Goal: Book appointment/travel/reservation

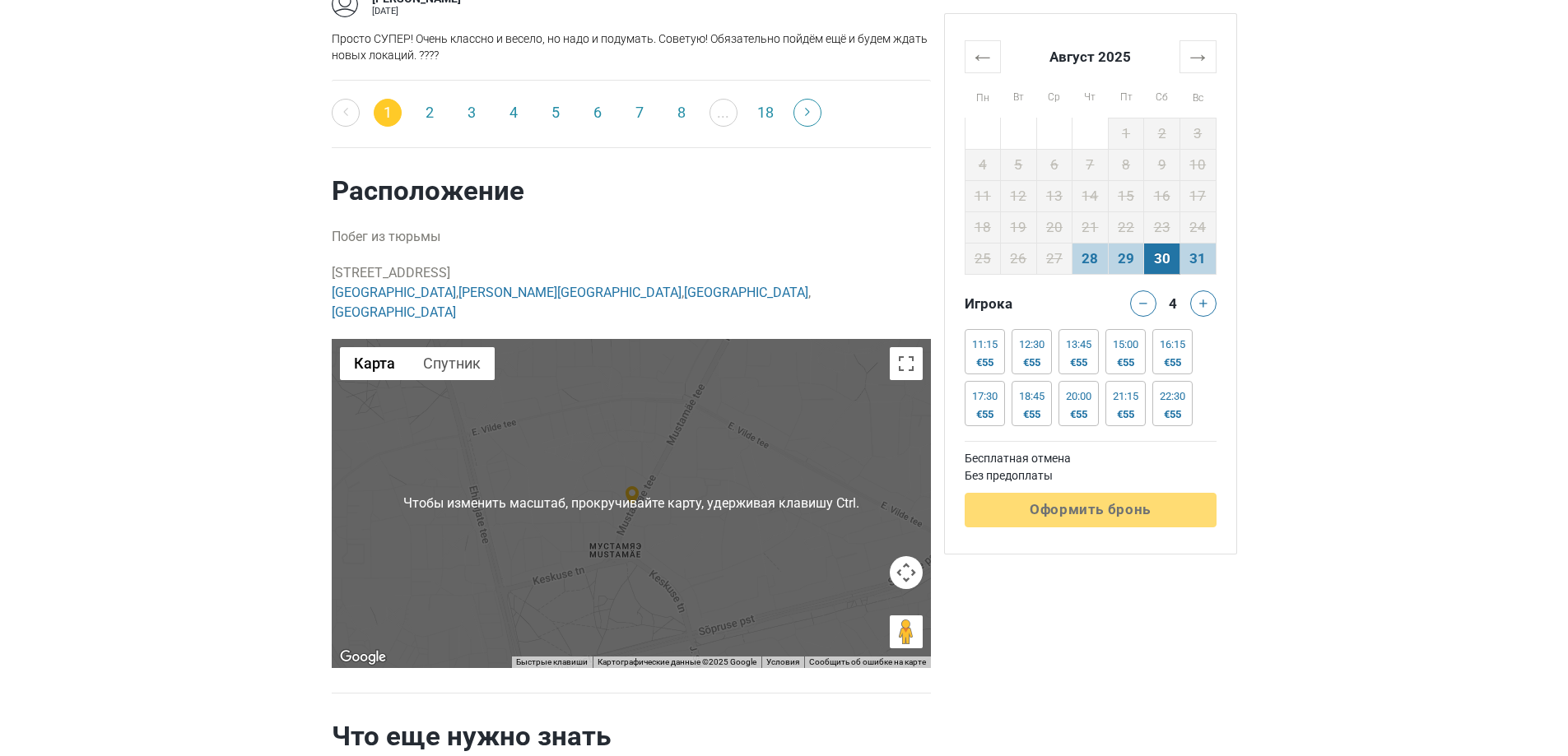
scroll to position [3045, 0]
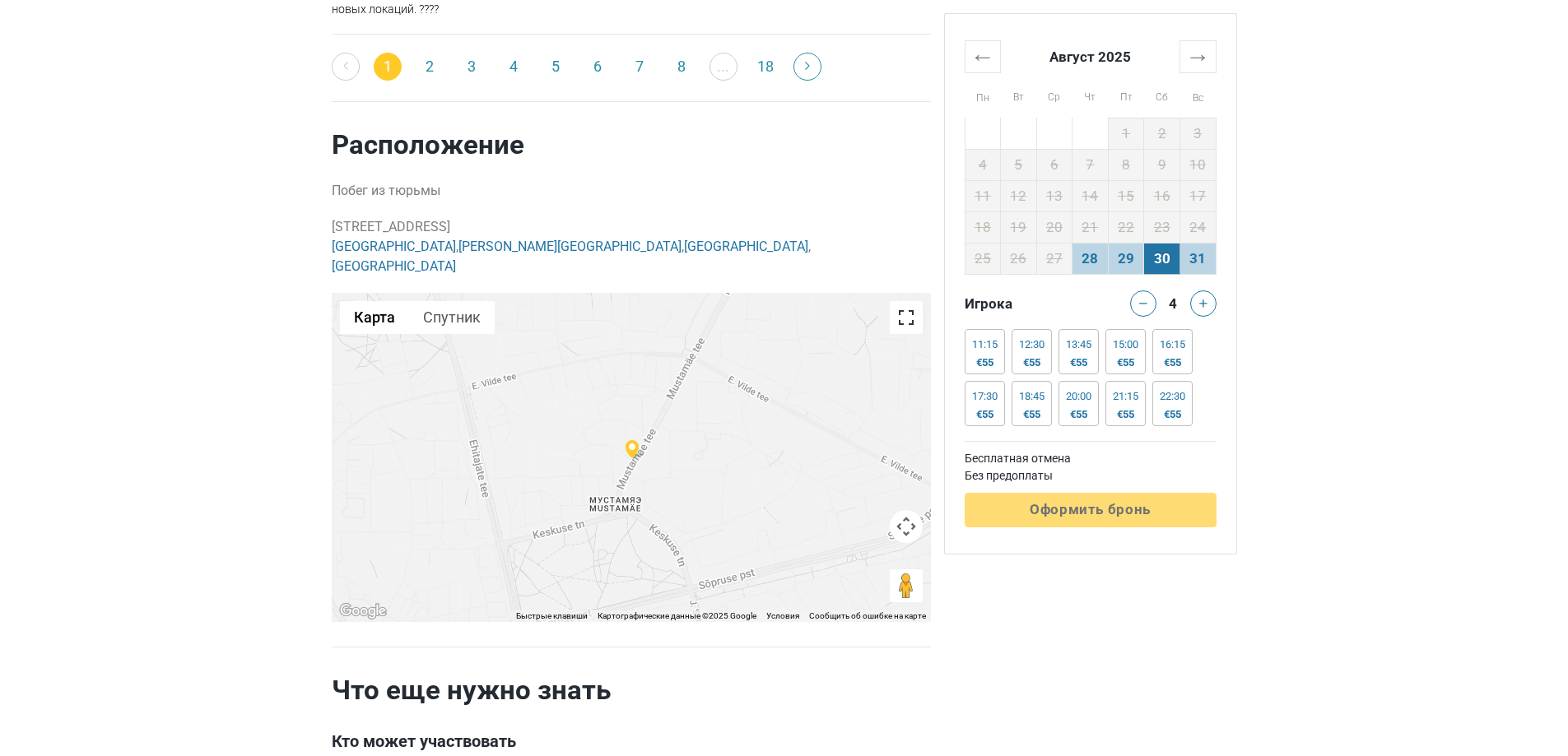
click at [892, 301] on button "Включить полноэкранный режим" at bounding box center [906, 318] width 33 height 33
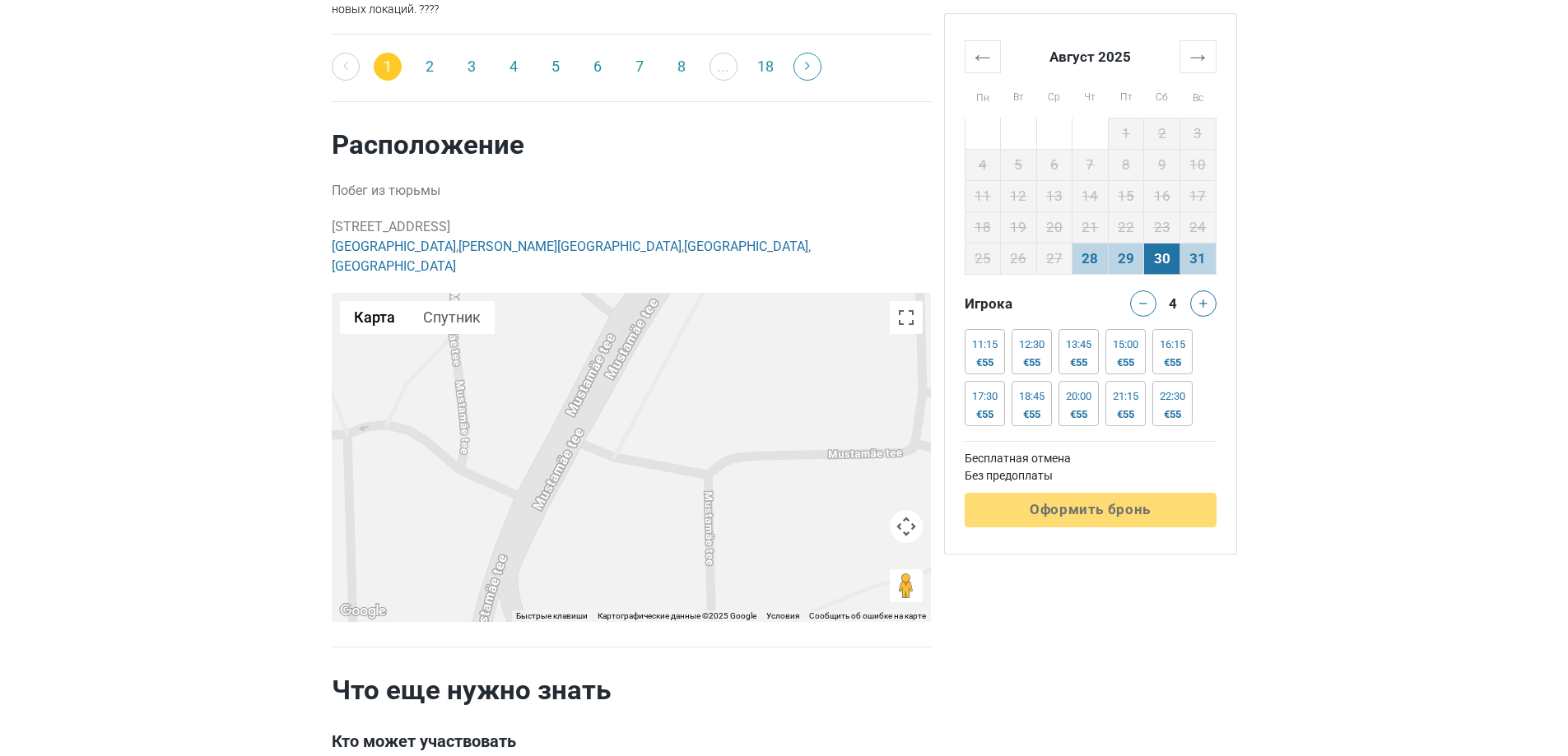
drag, startPoint x: 330, startPoint y: 197, endPoint x: 438, endPoint y: 192, distance: 108.1
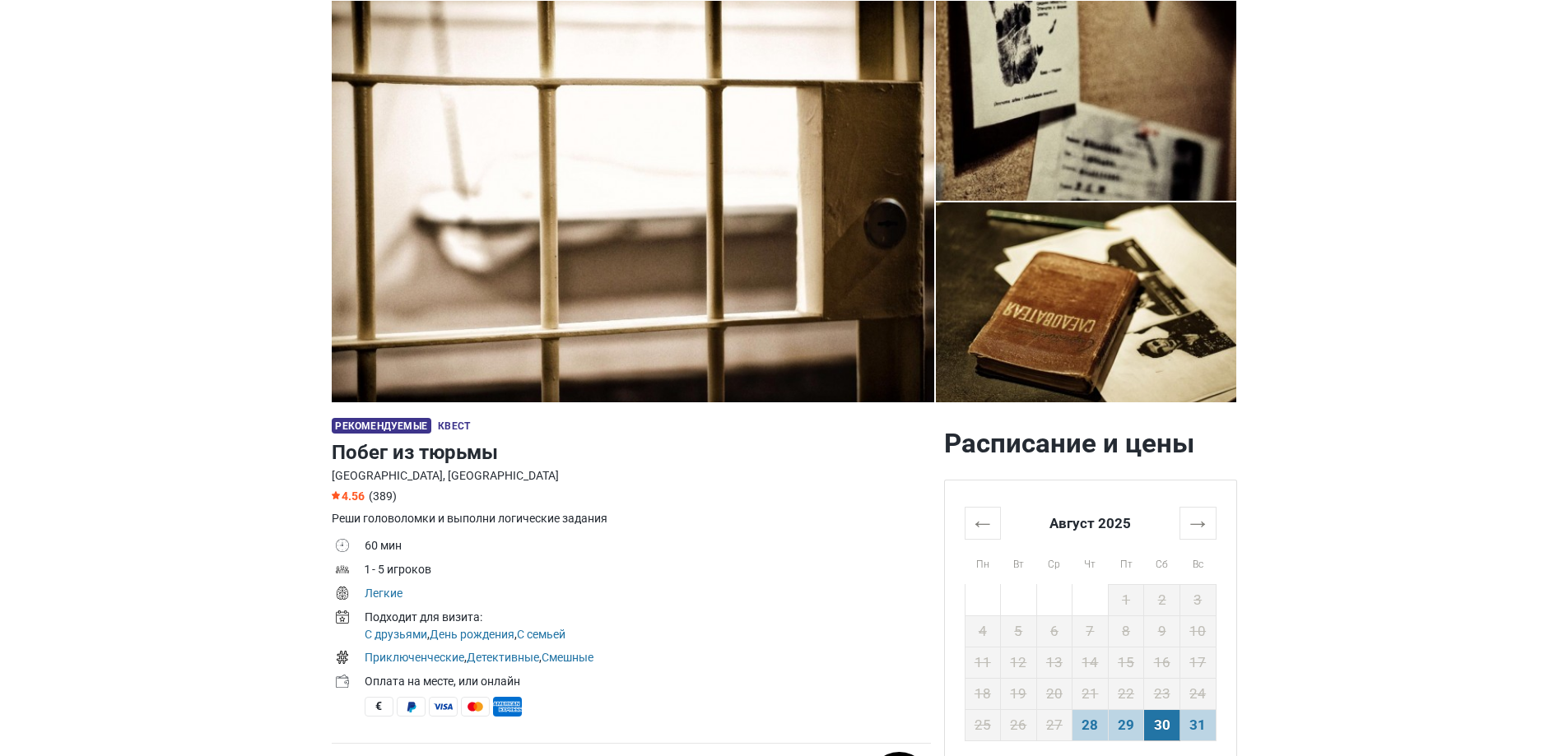
scroll to position [0, 0]
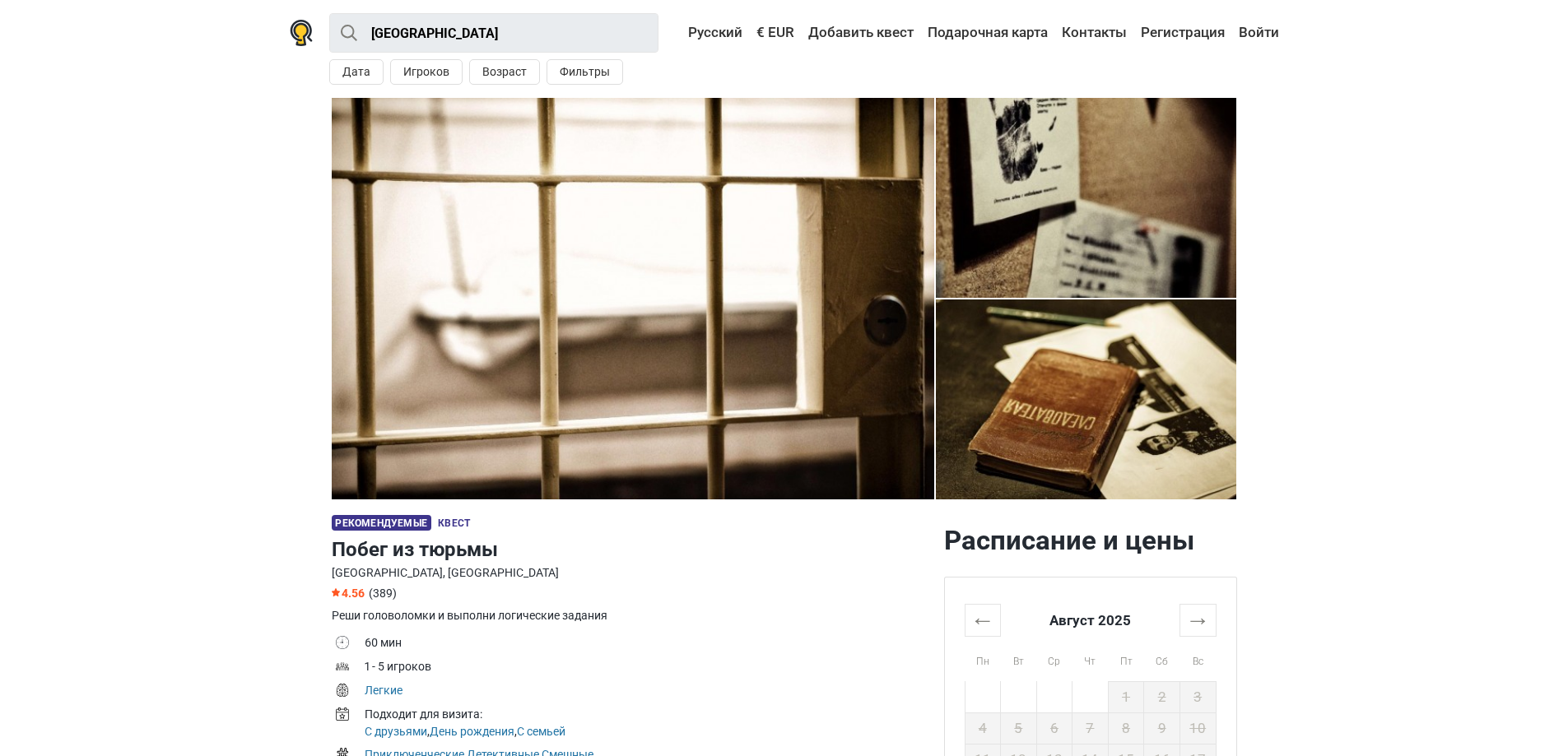
click at [698, 657] on td "1 - 5 игроков" at bounding box center [647, 669] width 567 height 24
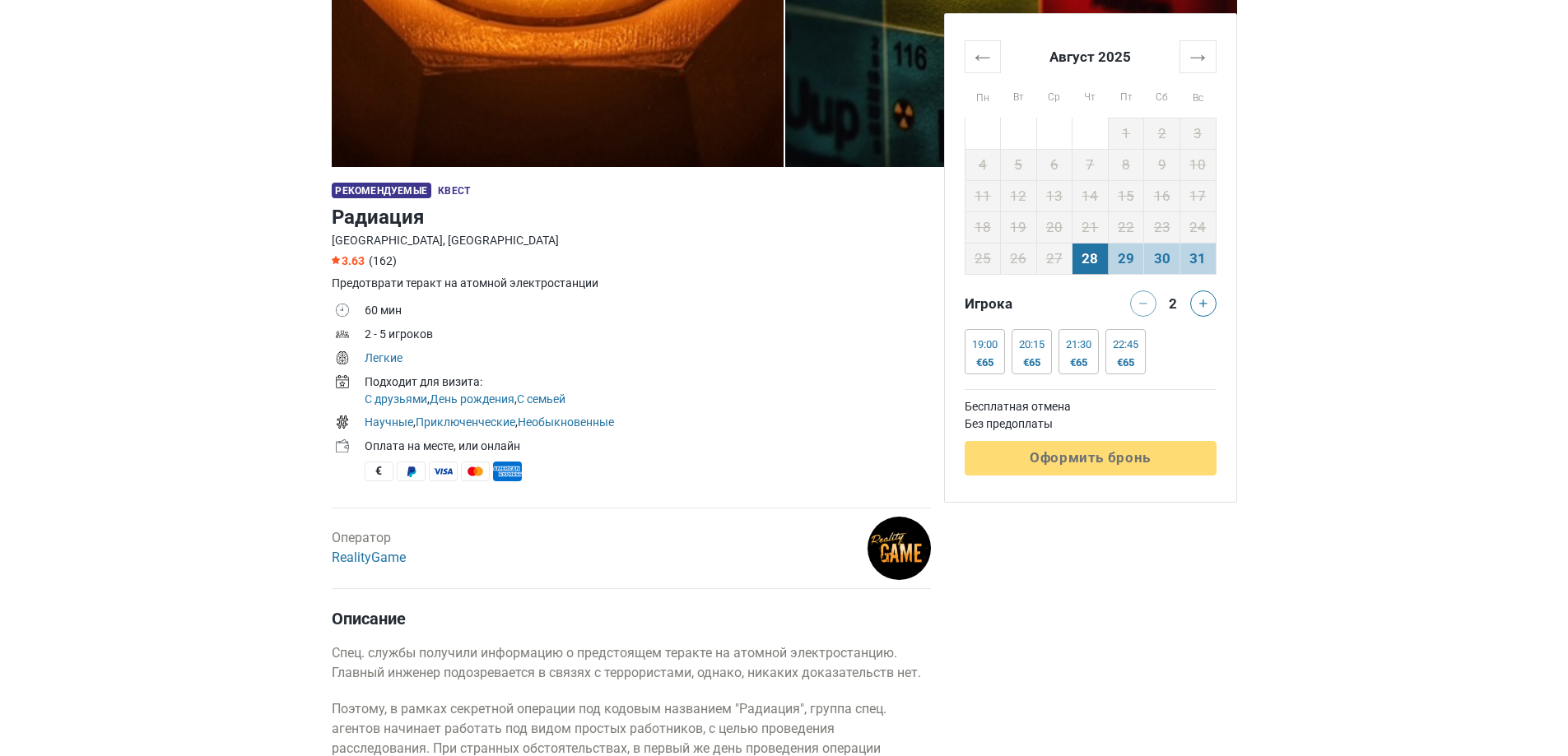
scroll to position [329, 0]
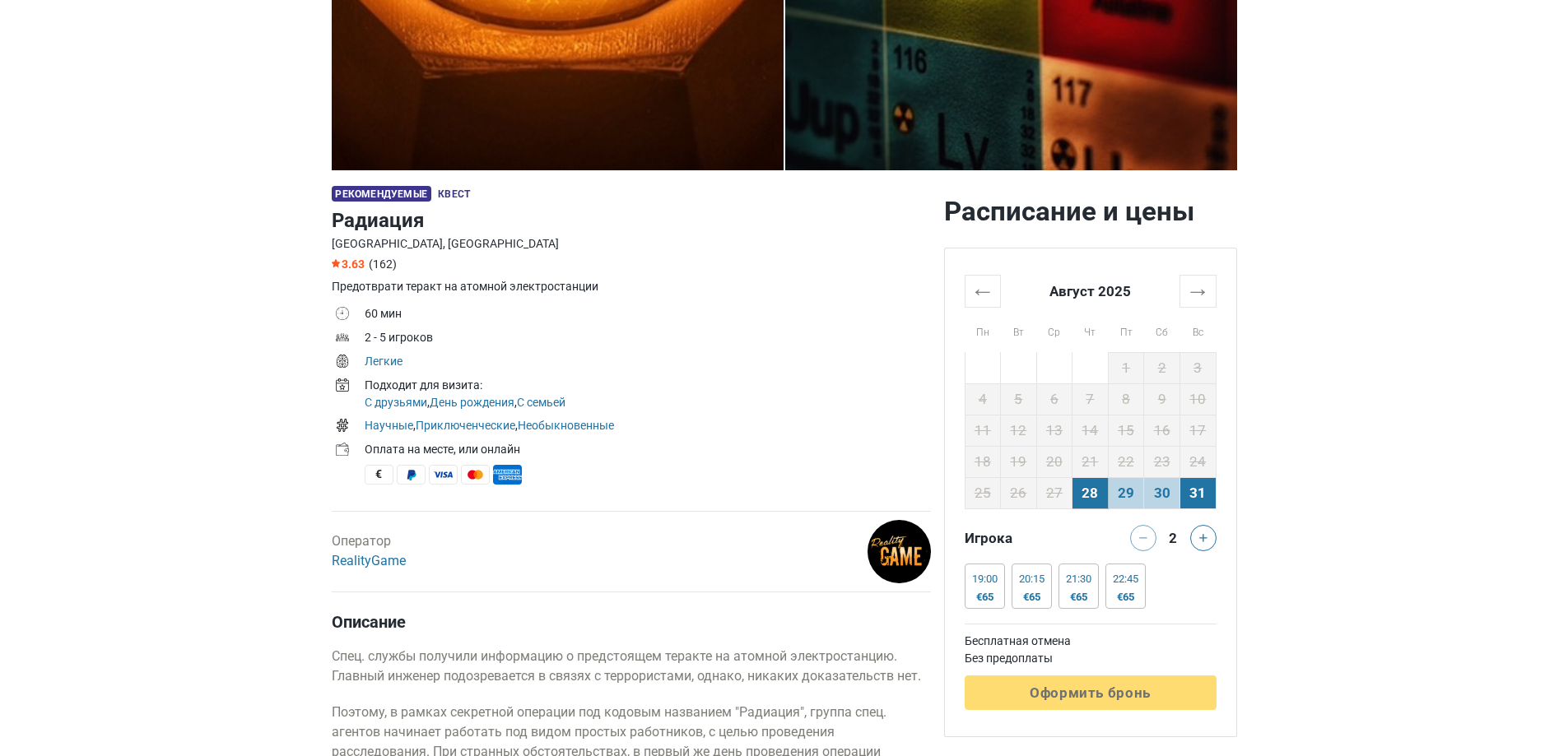
click at [1184, 493] on td "31" at bounding box center [1198, 493] width 37 height 31
click at [1165, 493] on td "30" at bounding box center [1162, 493] width 37 height 31
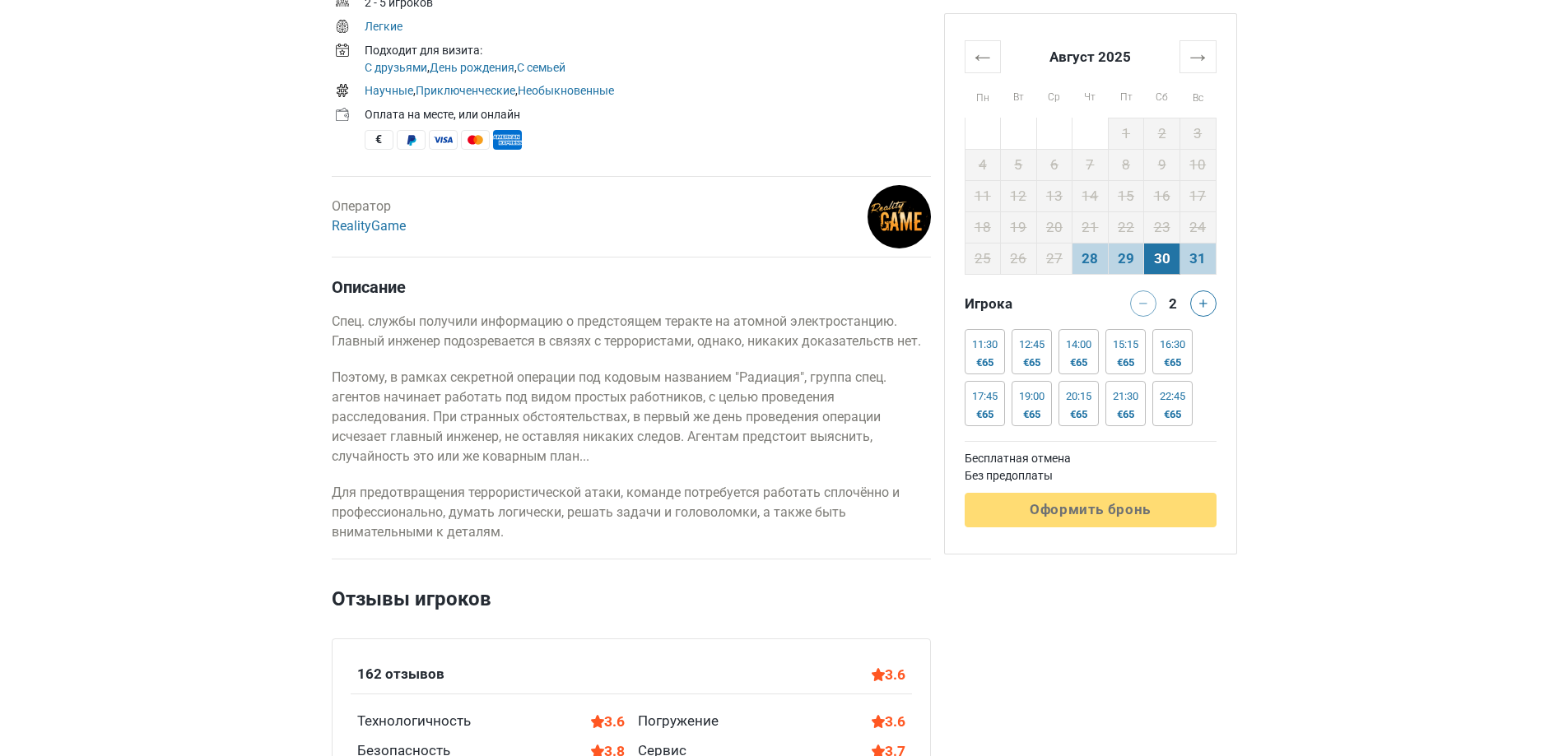
scroll to position [658, 0]
